Goal: Transaction & Acquisition: Purchase product/service

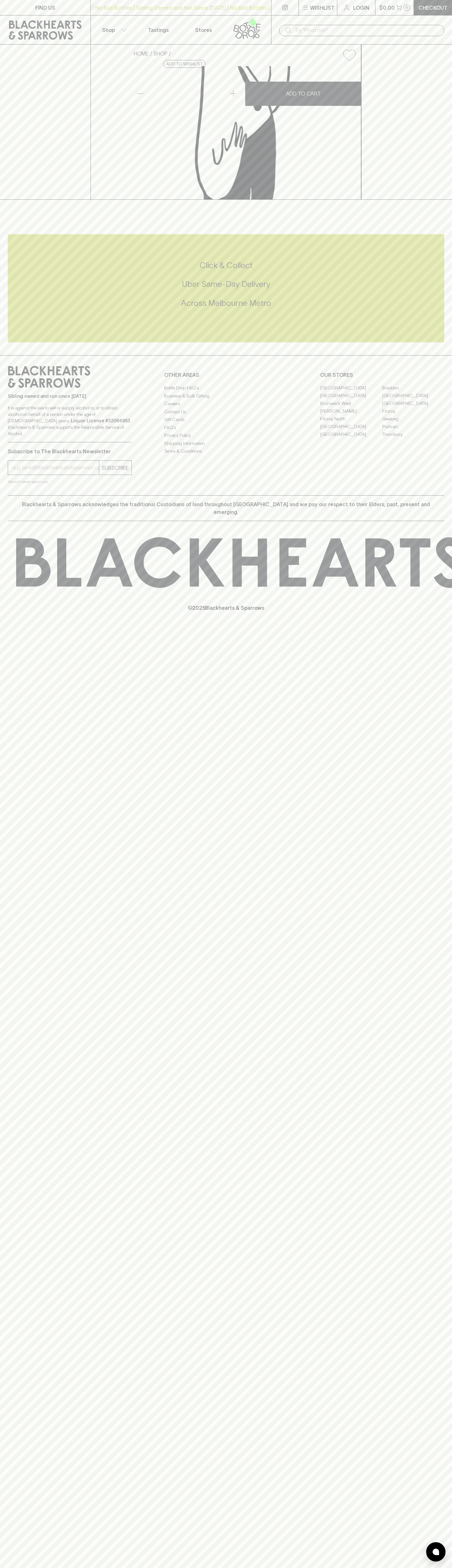
click at [359, 21] on div "​" at bounding box center [361, 30] width 181 height 29
click at [82, 1567] on html "FIND US | No Bad Bottles | Sibling Owned and Run Since 2006 | No Bad Bottles | …" at bounding box center [226, 784] width 452 height 1568
click at [29, 1409] on div "FIND US | No Bad Bottles | Sibling Owned and Run Since 2006 | No Bad Bottles | …" at bounding box center [226, 784] width 452 height 1568
